Goal: Task Accomplishment & Management: Use online tool/utility

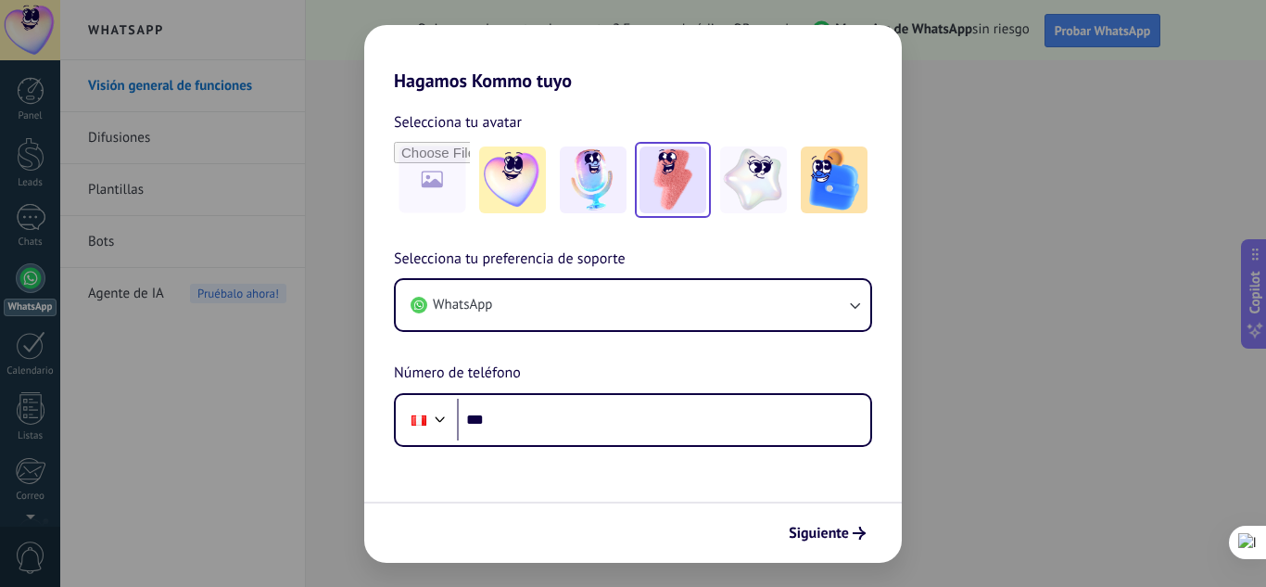
click at [671, 182] on img at bounding box center [672, 179] width 67 height 67
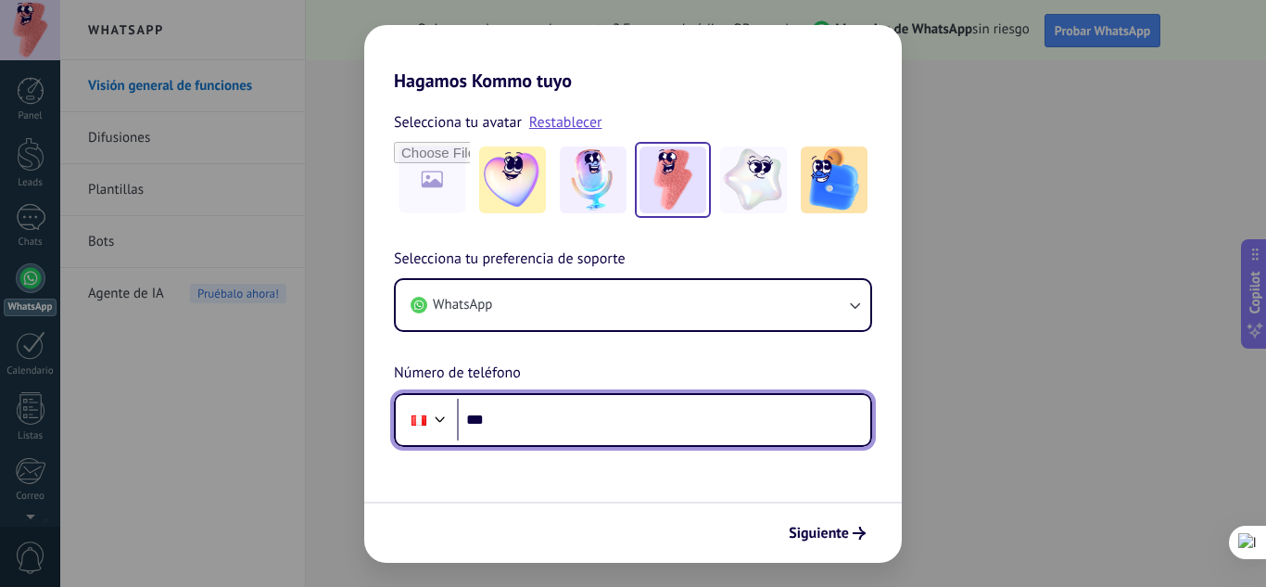
click at [658, 418] on input "***" at bounding box center [663, 420] width 413 height 43
type input "**********"
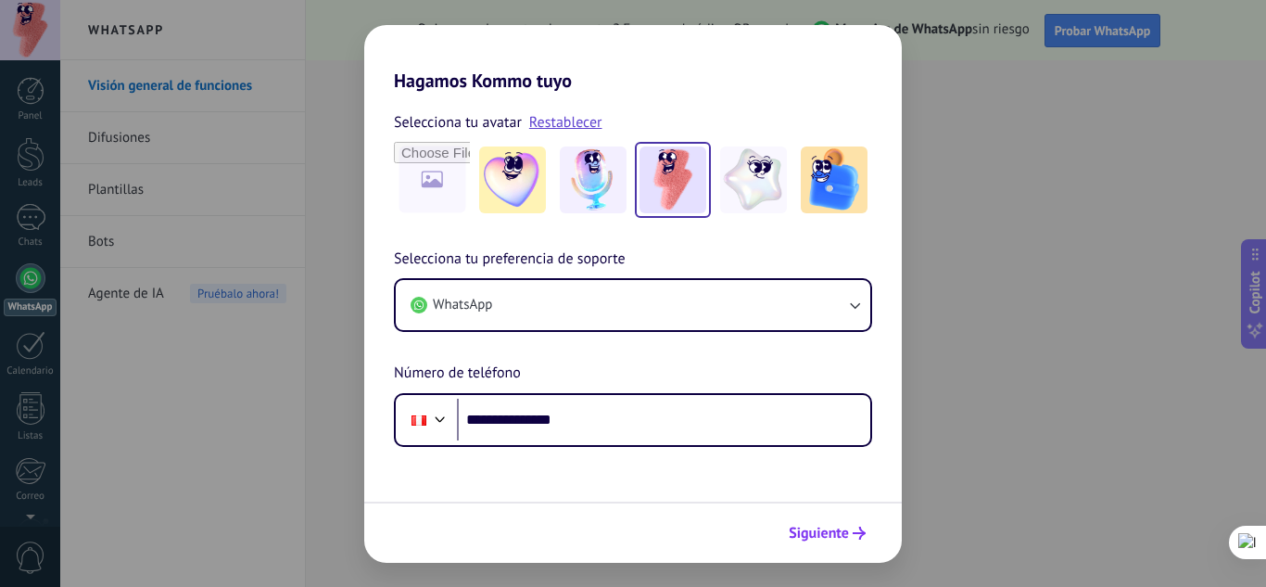
click at [828, 529] on span "Siguiente" at bounding box center [819, 532] width 60 height 13
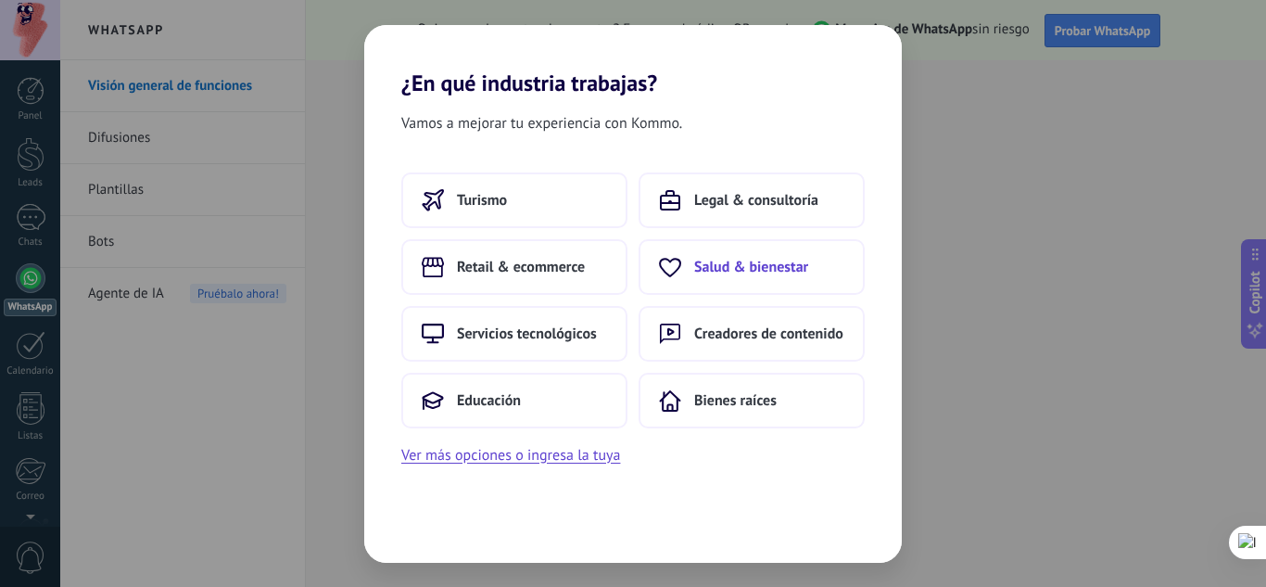
click at [771, 259] on span "Salud & bienestar" at bounding box center [751, 267] width 114 height 19
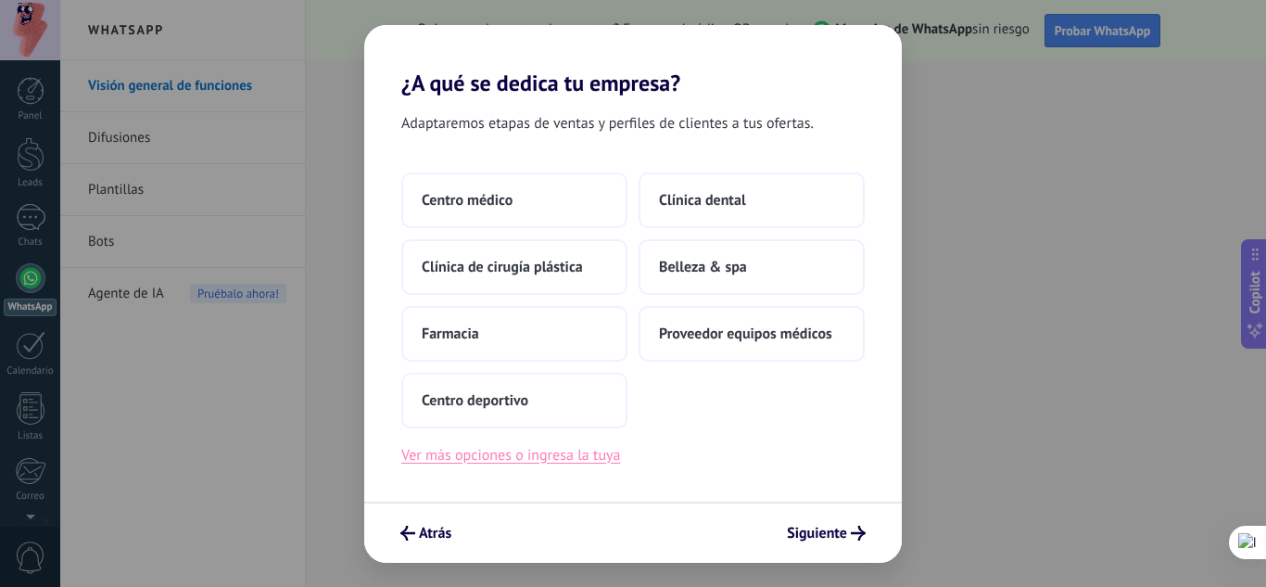
click at [566, 458] on button "Ver más opciones o ingresa la tuya" at bounding box center [510, 455] width 219 height 24
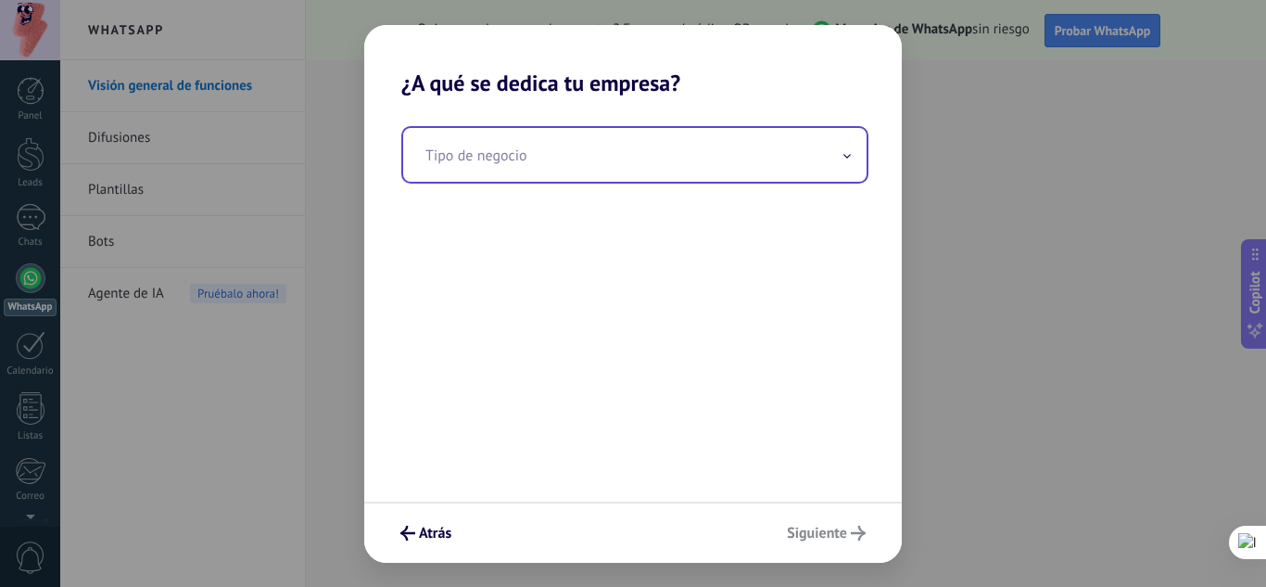
click at [549, 164] on input "text" at bounding box center [634, 155] width 463 height 54
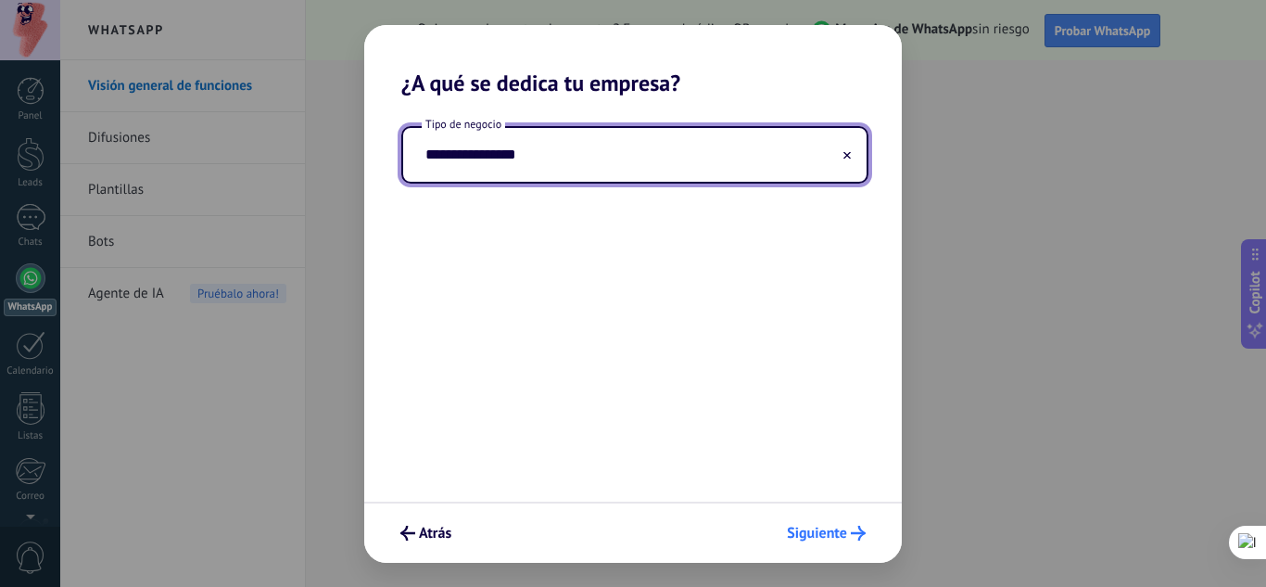
type input "**********"
click at [830, 531] on span "Siguiente" at bounding box center [817, 532] width 60 height 13
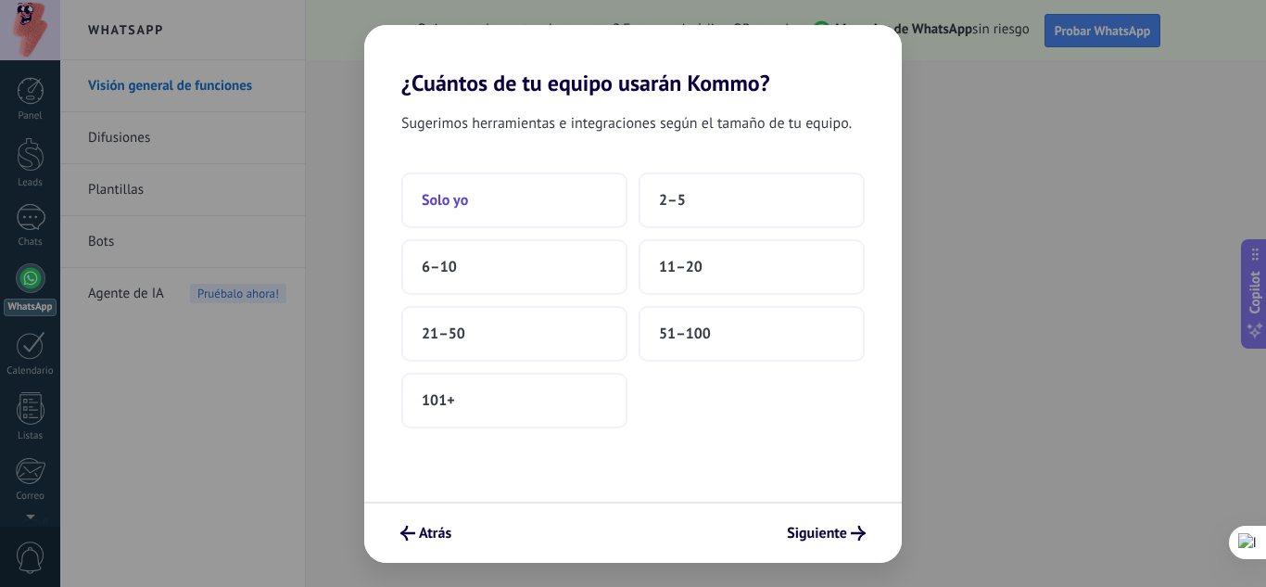
click at [520, 209] on button "Solo yo" at bounding box center [514, 200] width 226 height 56
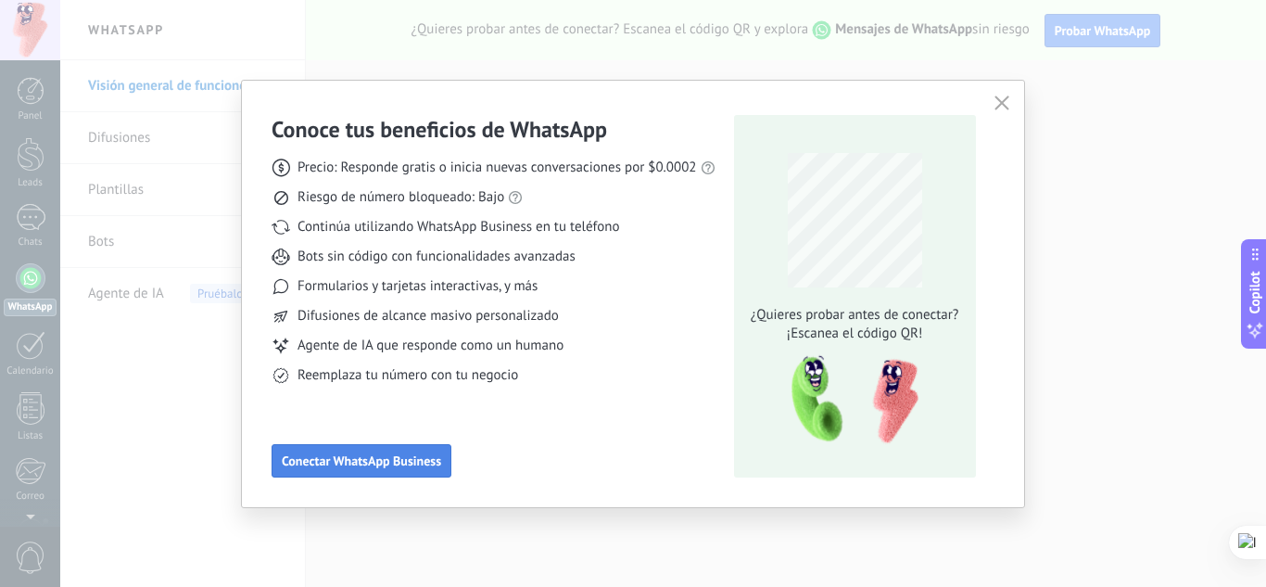
click at [399, 459] on span "Conectar WhatsApp Business" at bounding box center [361, 460] width 159 height 13
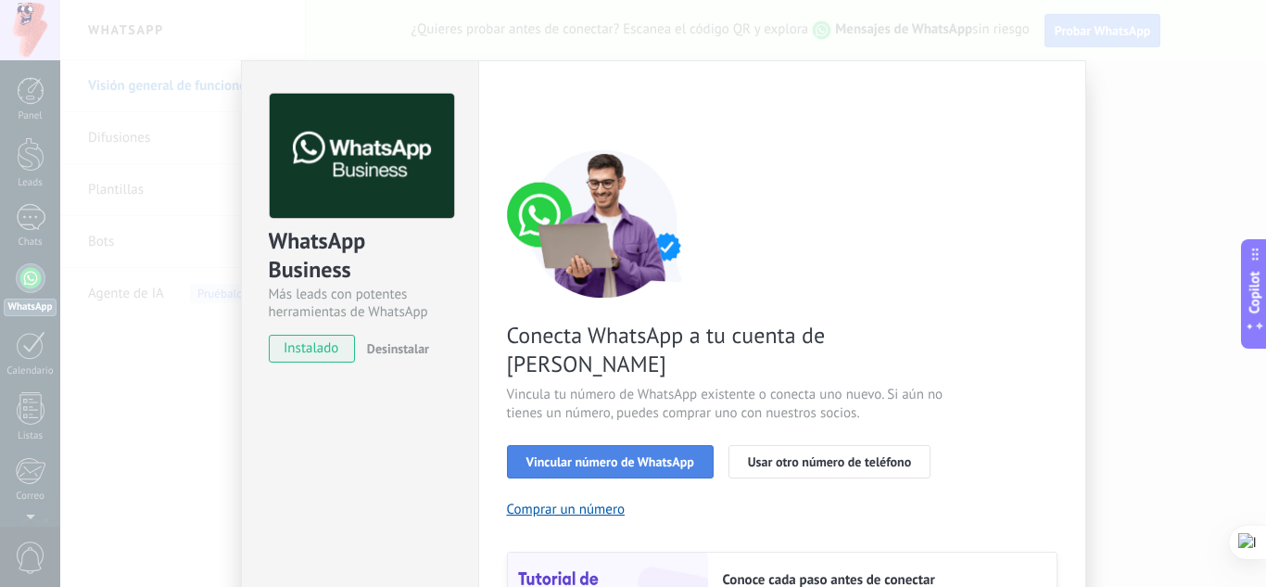
click at [628, 455] on span "Vincular número de WhatsApp" at bounding box center [610, 461] width 168 height 13
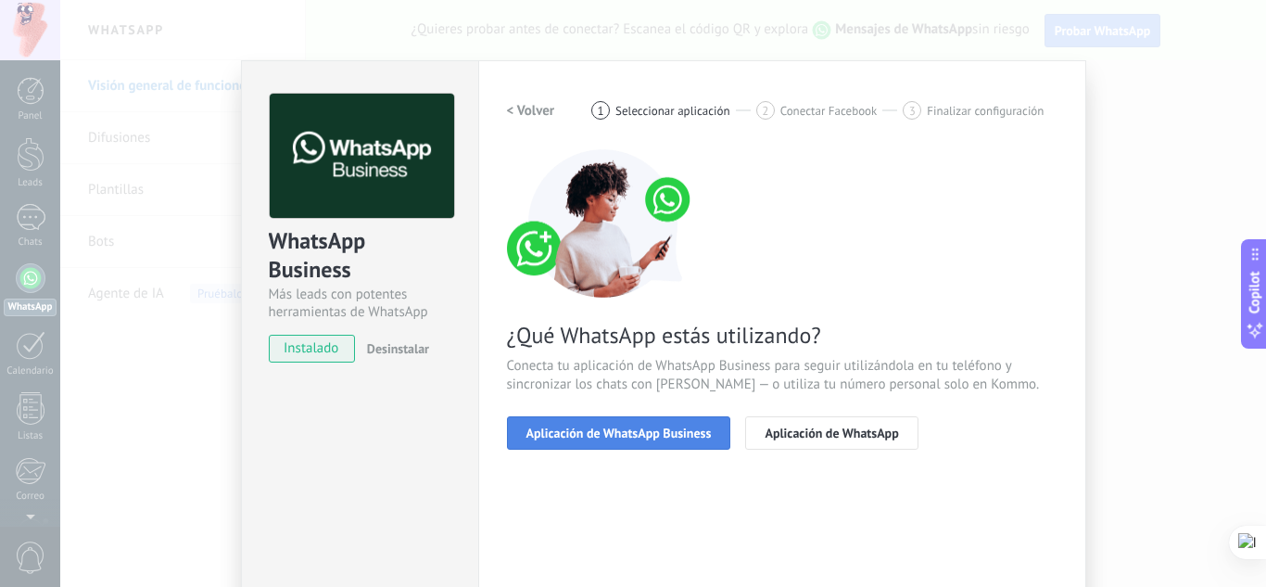
click at [654, 439] on span "Aplicación de WhatsApp Business" at bounding box center [618, 432] width 185 height 13
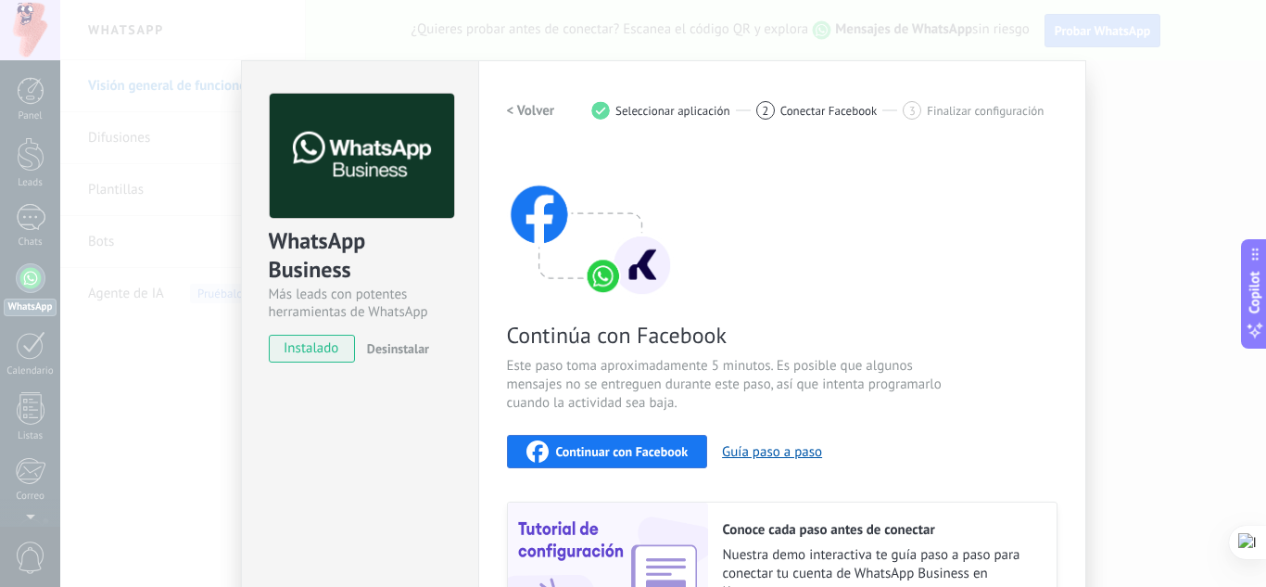
click at [665, 447] on span "Continuar con Facebook" at bounding box center [622, 451] width 133 height 13
click at [310, 350] on span "instalado" at bounding box center [312, 349] width 84 height 28
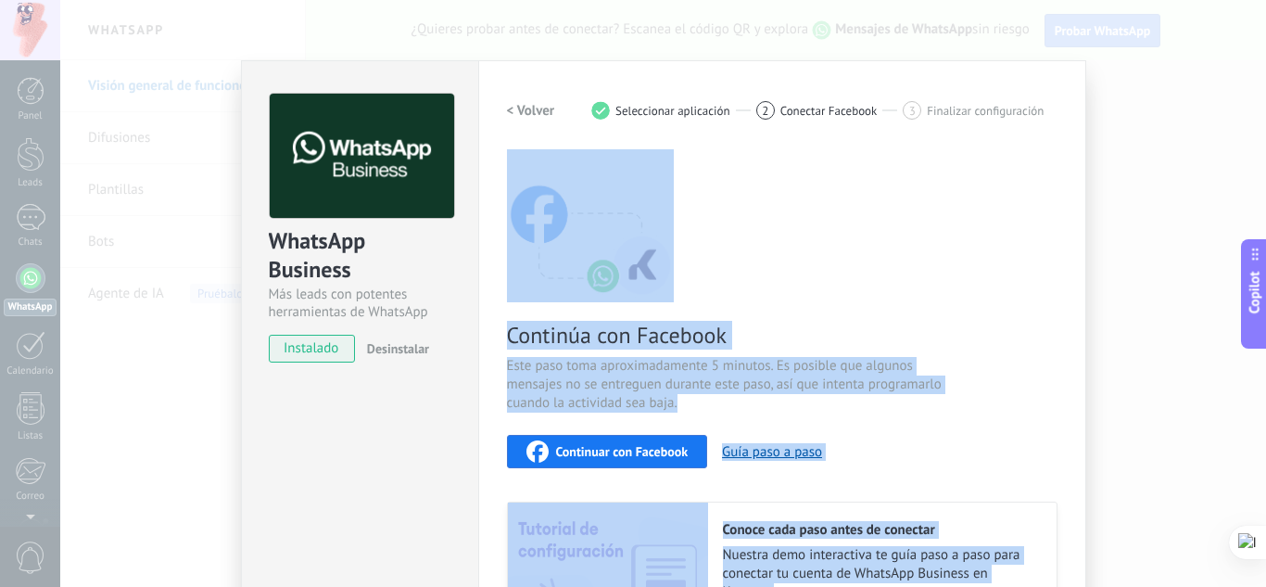
drag, startPoint x: 1258, startPoint y: 193, endPoint x: 1265, endPoint y: 424, distance: 230.9
click at [1265, 424] on html ".abecls-1,.abecls-2{fill-rule:evenodd}.abecls-2{fill:#fff} .abhcls-1{fill:none}…" at bounding box center [633, 293] width 1266 height 587
click at [1159, 433] on div "WhatsApp Business Más leads con potentes herramientas de WhatsApp instalado Des…" at bounding box center [663, 293] width 1206 height 587
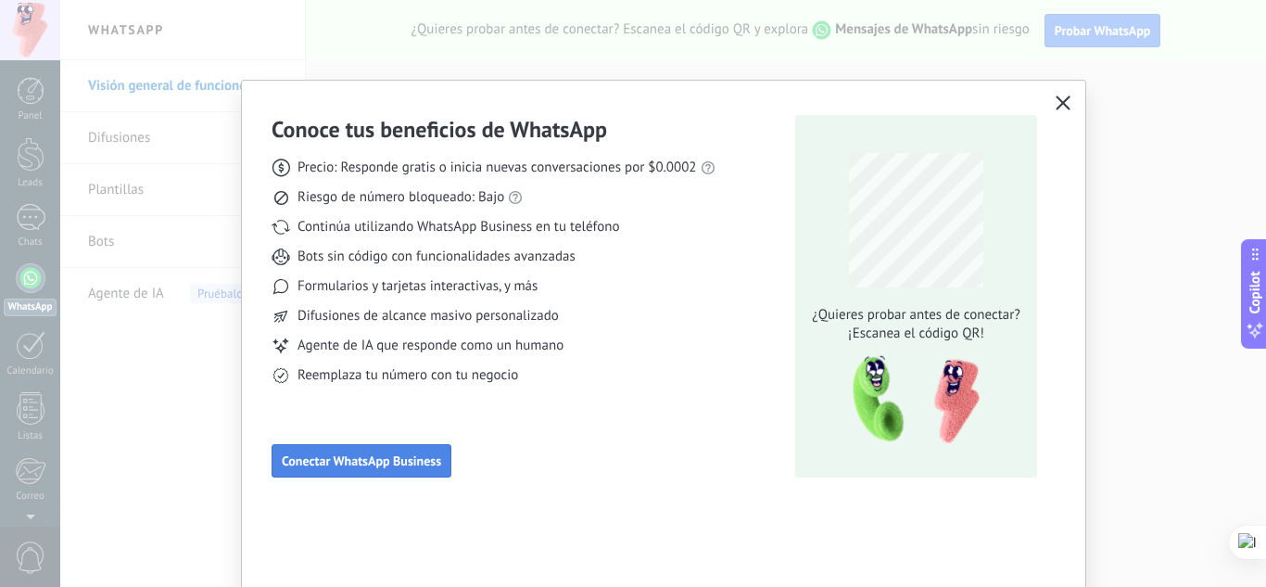
click at [409, 467] on span "Conectar WhatsApp Business" at bounding box center [361, 460] width 159 height 13
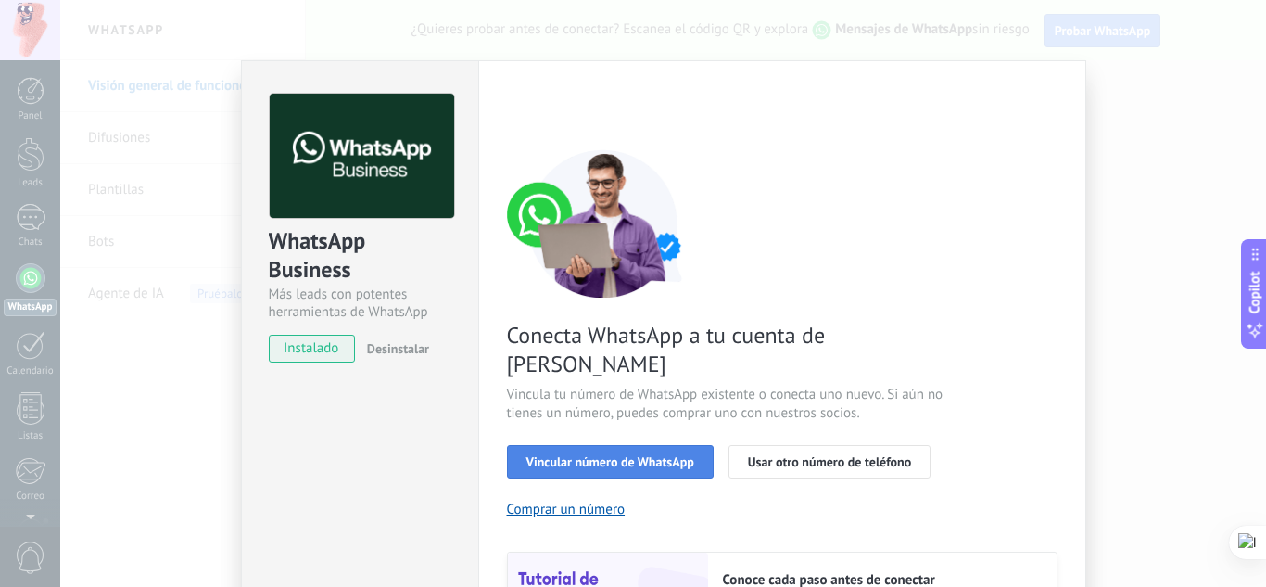
click at [621, 455] on span "Vincular número de WhatsApp" at bounding box center [610, 461] width 168 height 13
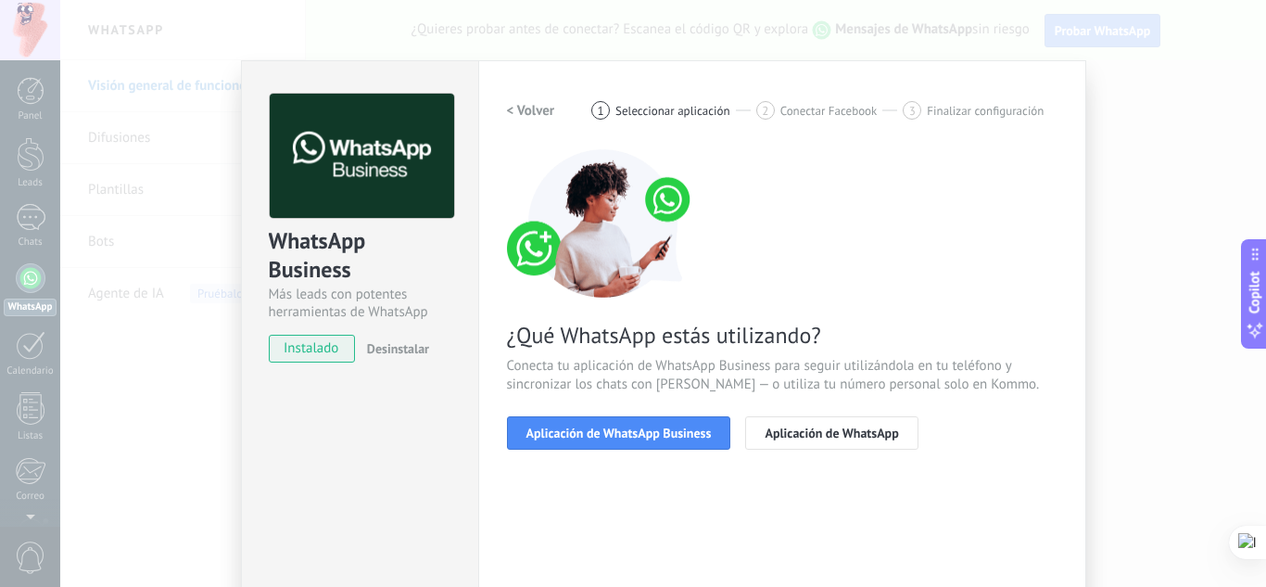
click at [621, 429] on span "Aplicación de WhatsApp Business" at bounding box center [618, 432] width 185 height 13
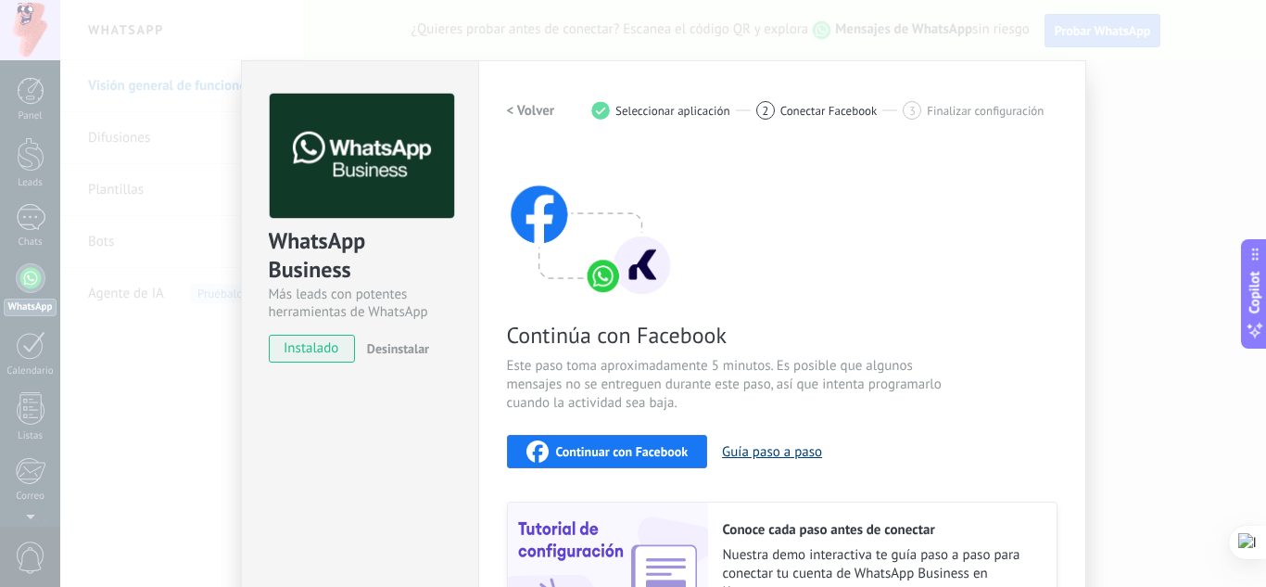
click at [766, 444] on button "Guía paso a paso" at bounding box center [772, 452] width 100 height 18
click at [647, 460] on div "Continuar con Facebook" at bounding box center [607, 451] width 162 height 22
